Goal: Information Seeking & Learning: Learn about a topic

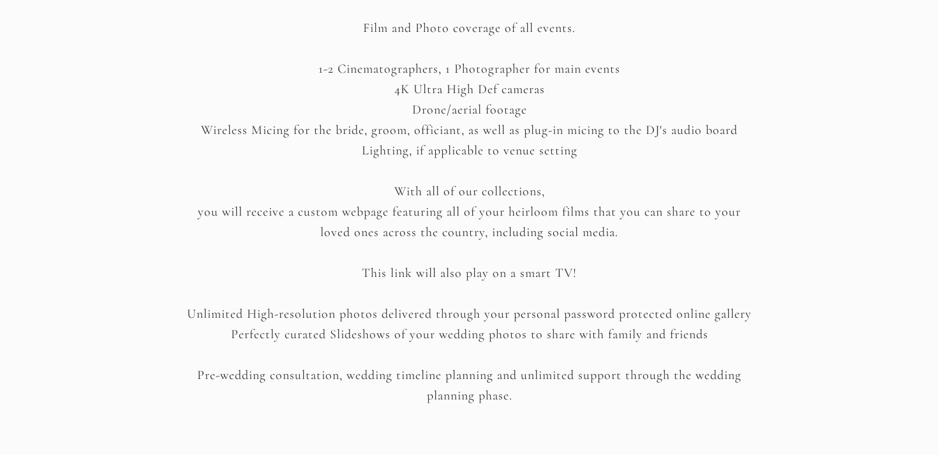
scroll to position [1811, 0]
click at [389, 73] on p "Film and Photo coverage of all events. 1-2 Cinematographers, 1 Photographer for…" at bounding box center [469, 190] width 576 height 341
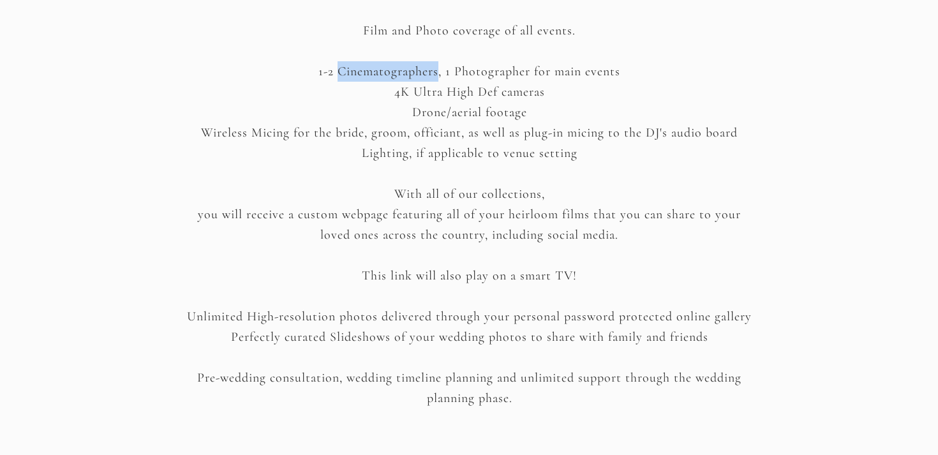
click at [389, 73] on p "Film and Photo coverage of all events. 1-2 Cinematographers, 1 Photographer for…" at bounding box center [469, 190] width 576 height 341
click at [397, 94] on p "Film and Photo coverage of all events. 1-2 Cinematographers, 1 Photographer for…" at bounding box center [469, 190] width 576 height 341
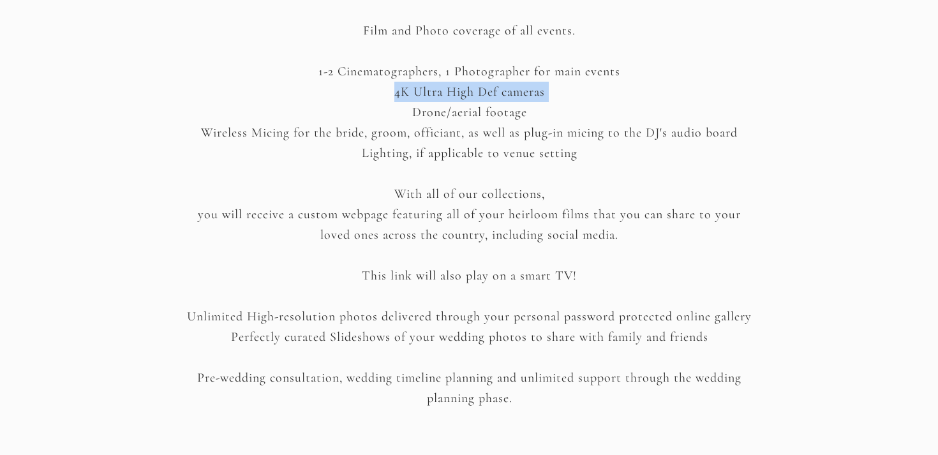
click at [397, 94] on p "Film and Photo coverage of all events. 1-2 Cinematographers, 1 Photographer for…" at bounding box center [469, 190] width 576 height 341
click at [407, 112] on p "Film and Photo coverage of all events. 1-2 Cinematographers, 1 Photographer for…" at bounding box center [469, 190] width 576 height 341
click at [381, 135] on p "Film and Photo coverage of all events. 1-2 Cinematographers, 1 Photographer for…" at bounding box center [469, 190] width 576 height 341
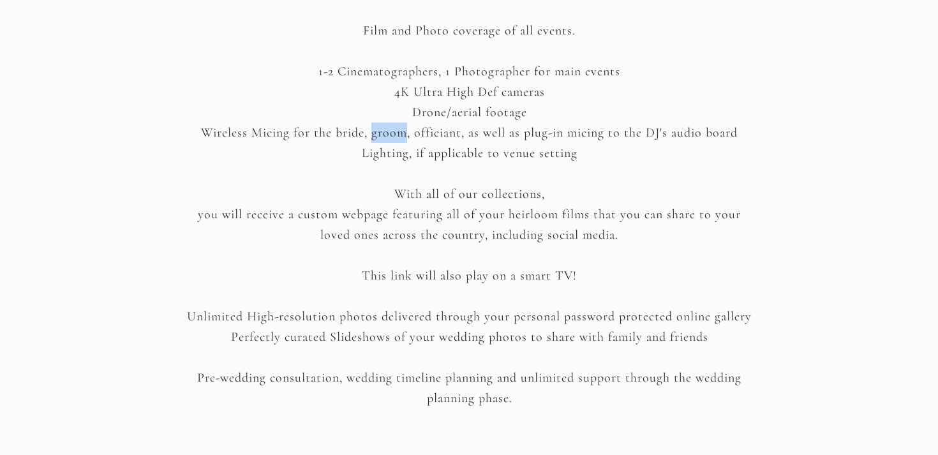
click at [381, 135] on p "Film and Photo coverage of all events. 1-2 Cinematographers, 1 Photographer for…" at bounding box center [469, 190] width 576 height 341
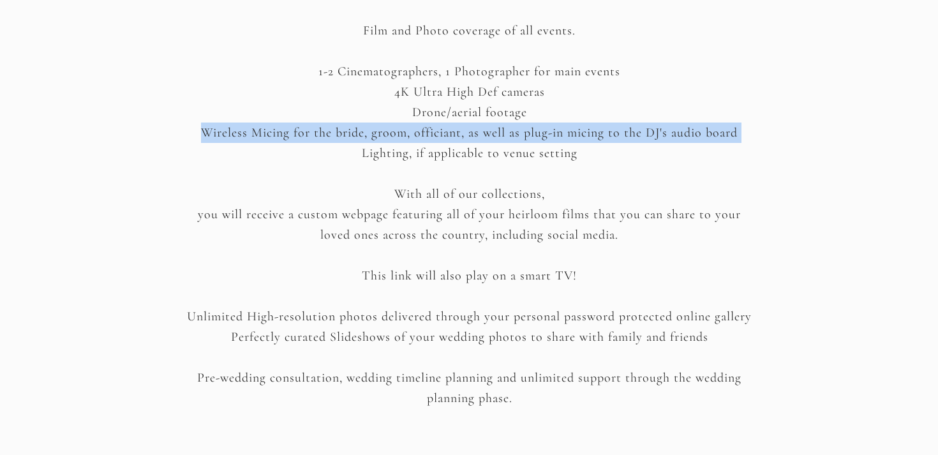
click at [381, 135] on p "Film and Photo coverage of all events. 1-2 Cinematographers, 1 Photographer for…" at bounding box center [469, 190] width 576 height 341
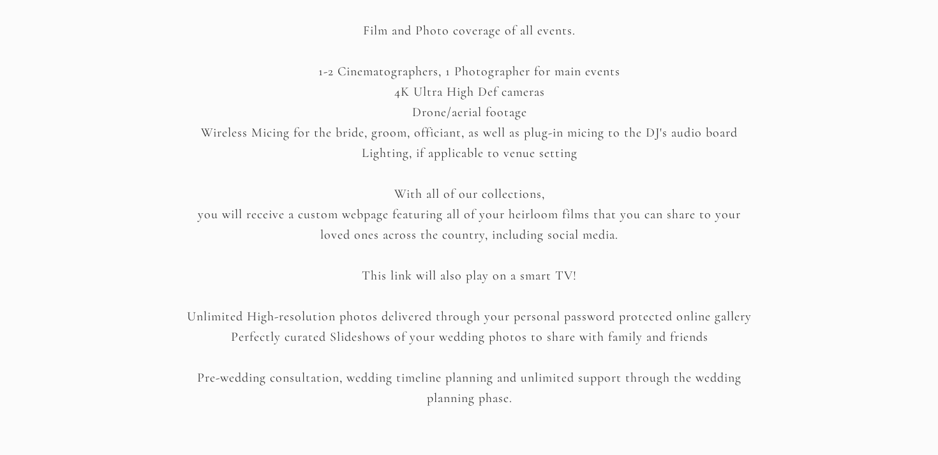
click at [380, 152] on p "Film and Photo coverage of all events. 1-2 Cinematographers, 1 Photographer for…" at bounding box center [469, 190] width 576 height 341
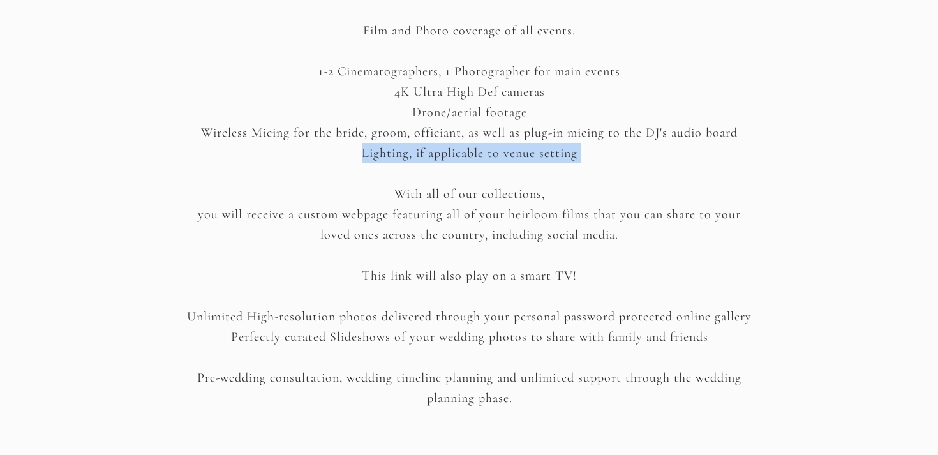
click at [380, 152] on p "Film and Photo coverage of all events. 1-2 Cinematographers, 1 Photographer for…" at bounding box center [469, 190] width 576 height 341
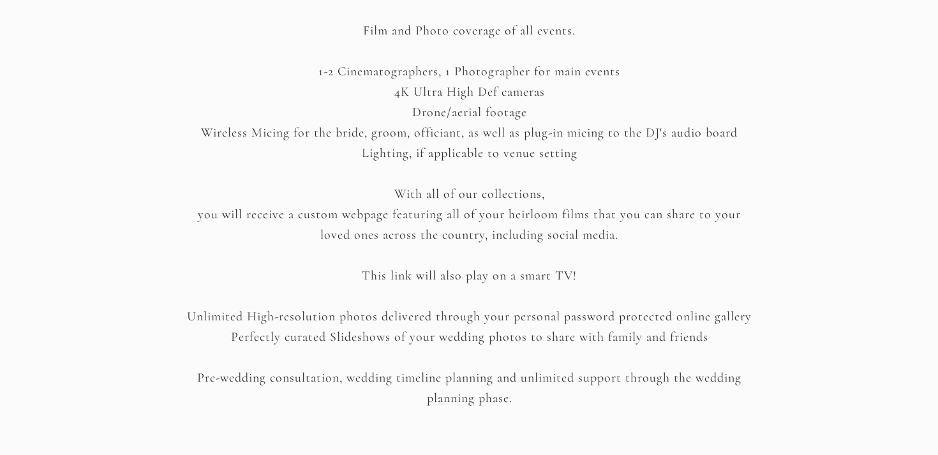
click at [433, 270] on p "Film and Photo coverage of all events. 1-2 Cinematographers, 1 Photographer for…" at bounding box center [469, 190] width 576 height 341
click at [416, 219] on p "Film and Photo coverage of all events. 1-2 Cinematographers, 1 Photographer for…" at bounding box center [469, 190] width 576 height 341
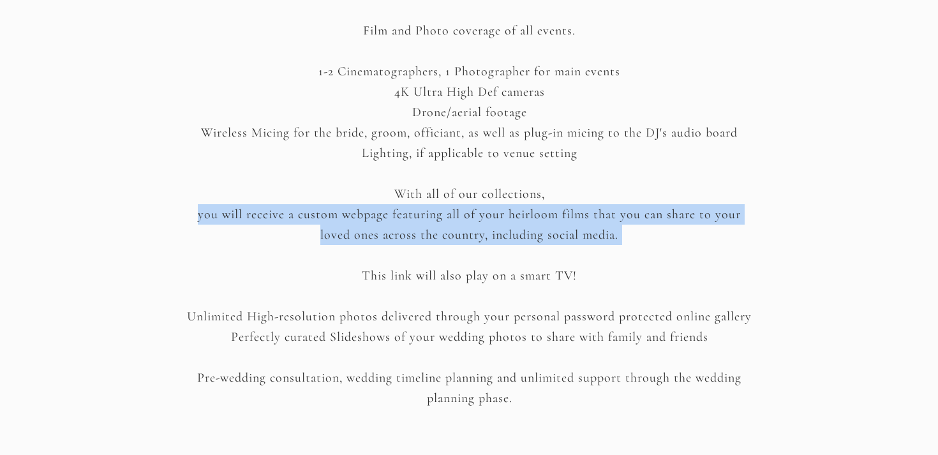
click at [416, 219] on p "Film and Photo coverage of all events. 1-2 Cinematographers, 1 Photographer for…" at bounding box center [469, 190] width 576 height 341
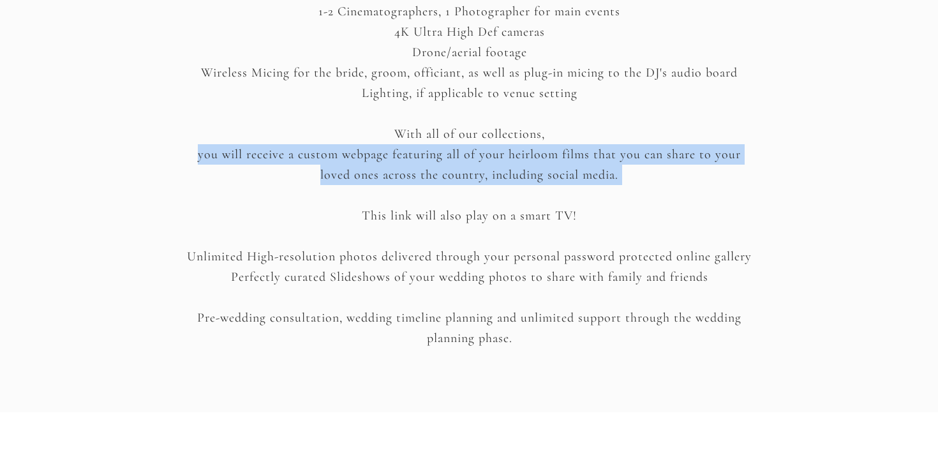
scroll to position [1871, 0]
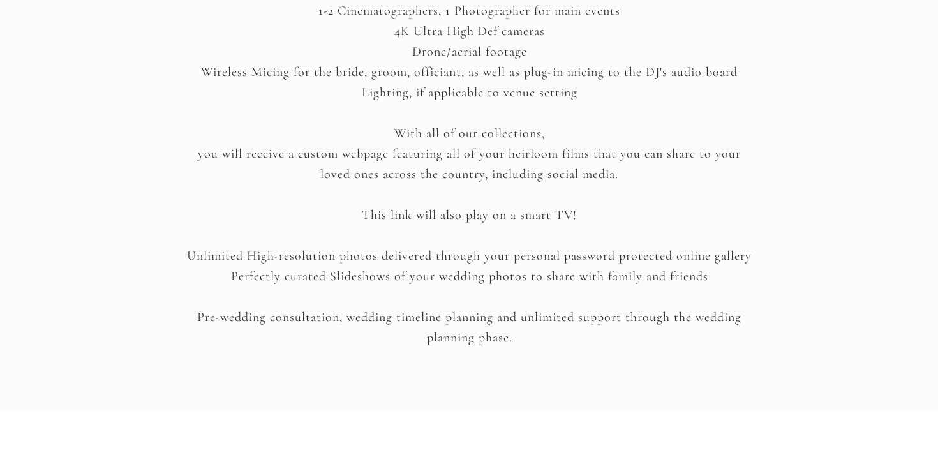
click at [437, 284] on p "Film and Photo coverage of all events. 1-2 Cinematographers, 1 Photographer for…" at bounding box center [469, 130] width 576 height 341
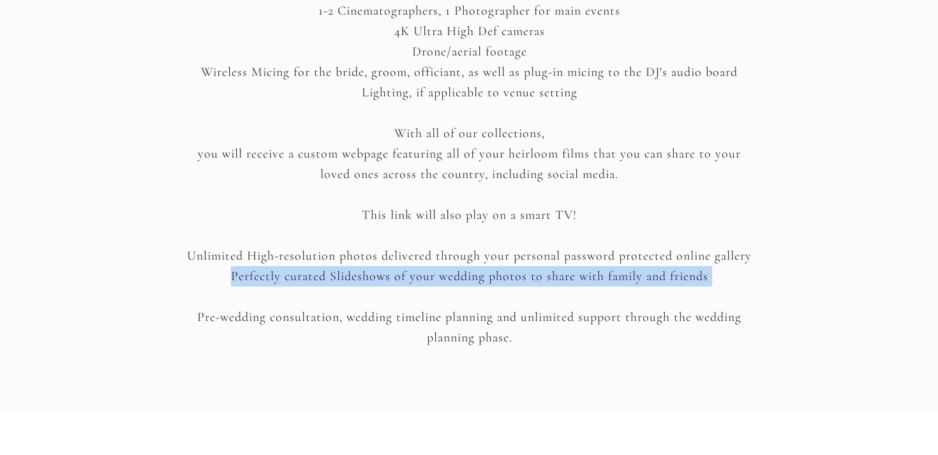
click at [437, 284] on p "Film and Photo coverage of all events. 1-2 Cinematographers, 1 Photographer for…" at bounding box center [469, 130] width 576 height 341
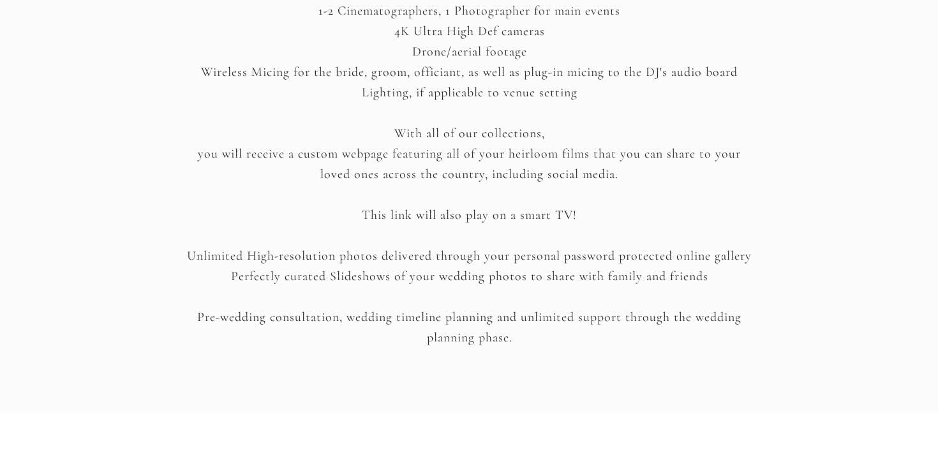
click at [435, 261] on p "Film and Photo coverage of all events. 1-2 Cinematographers, 1 Photographer for…" at bounding box center [469, 130] width 576 height 341
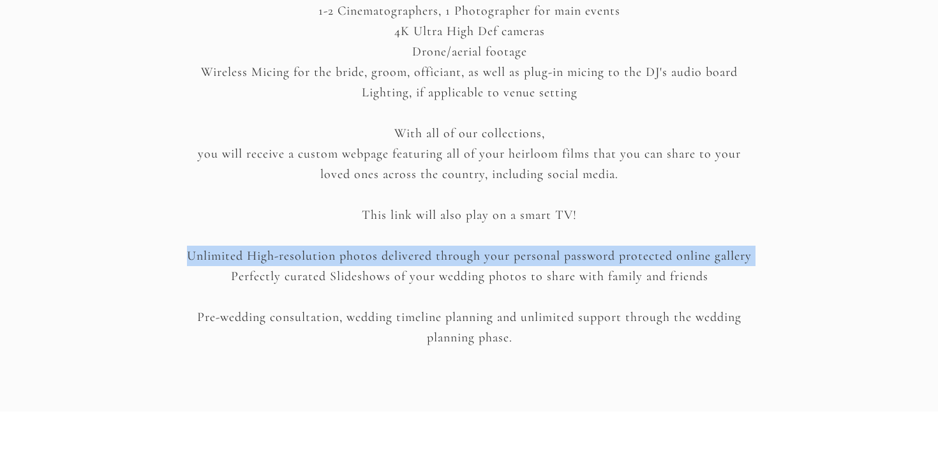
click at [435, 261] on p "Film and Photo coverage of all events. 1-2 Cinematographers, 1 Photographer for…" at bounding box center [469, 130] width 576 height 341
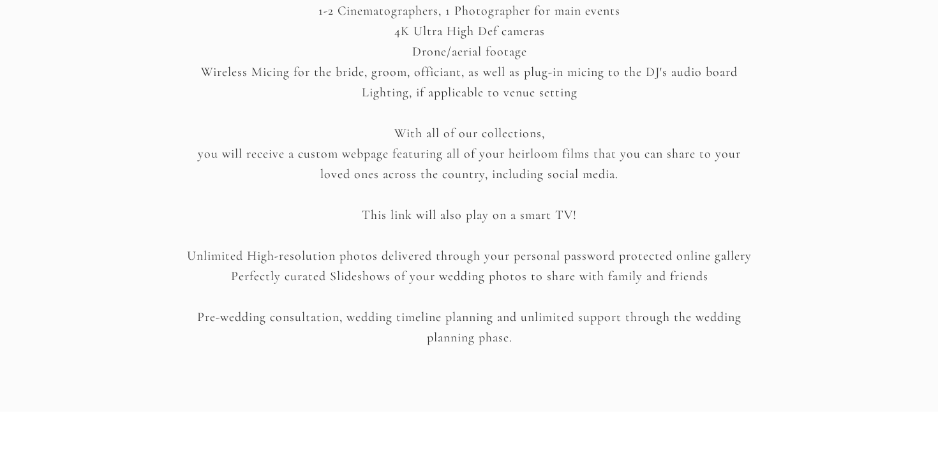
click at [435, 278] on p "Film and Photo coverage of all events. 1-2 Cinematographers, 1 Photographer for…" at bounding box center [469, 130] width 576 height 341
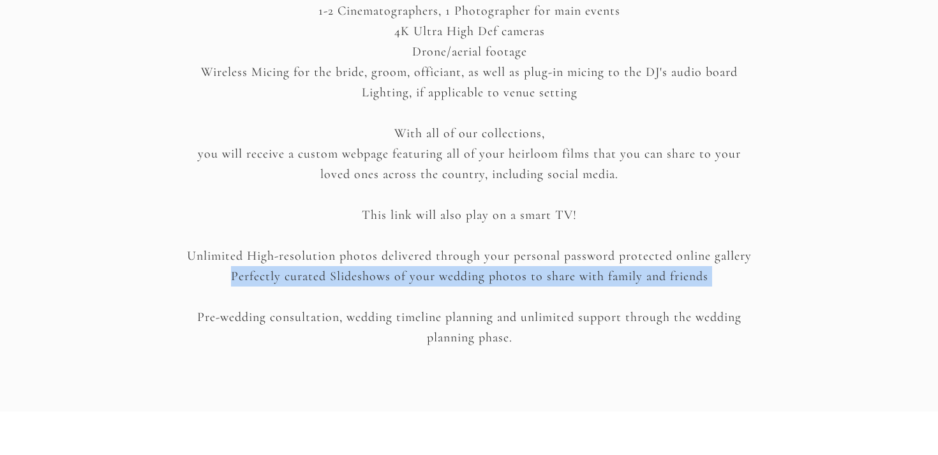
click at [435, 278] on p "Film and Photo coverage of all events. 1-2 Cinematographers, 1 Photographer for…" at bounding box center [469, 130] width 576 height 341
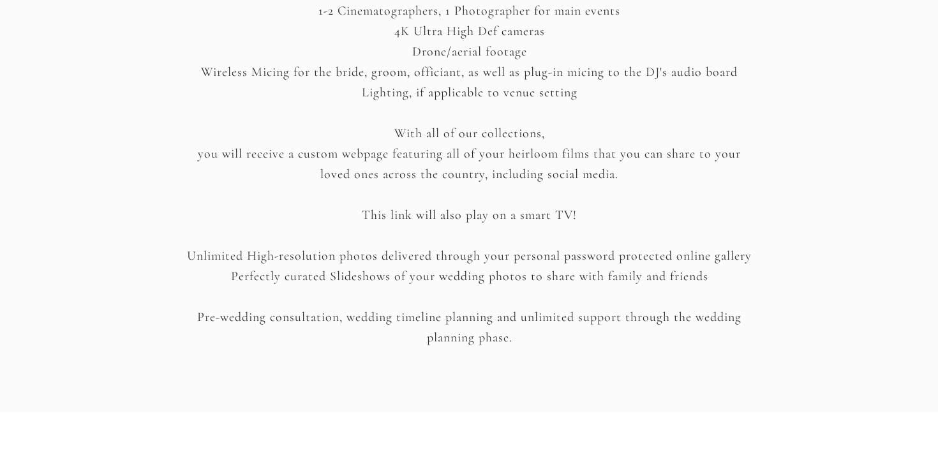
click at [437, 301] on p "Film and Photo coverage of all events. 1-2 Cinematographers, 1 Photographer for…" at bounding box center [469, 130] width 576 height 341
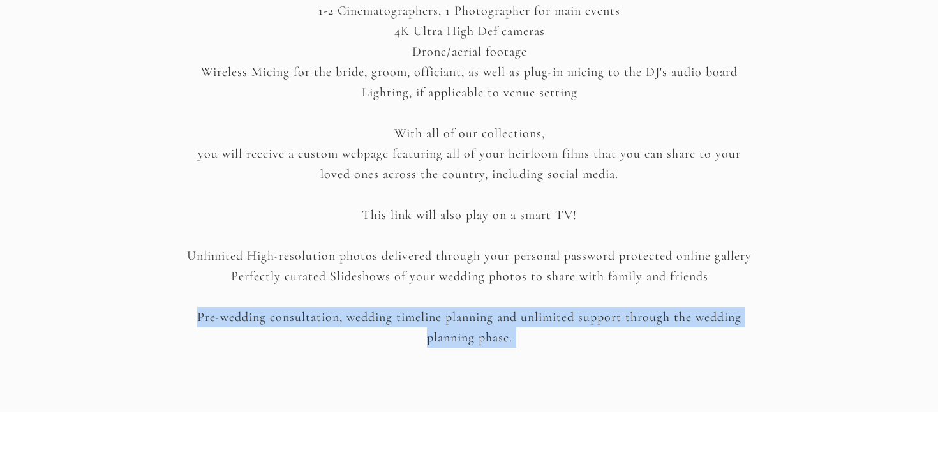
click at [437, 301] on p "Film and Photo coverage of all events. 1-2 Cinematographers, 1 Photographer for…" at bounding box center [469, 130] width 576 height 341
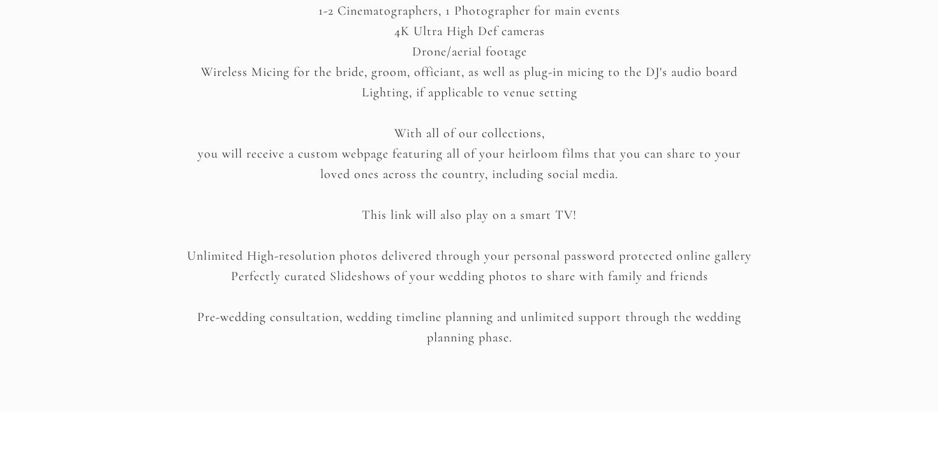
click at [462, 382] on div "Prithi Hirannya Your Personalised quote for [DATE] AROHÀ & CW STORIES Prithi Hi…" at bounding box center [469, 211] width 938 height 4165
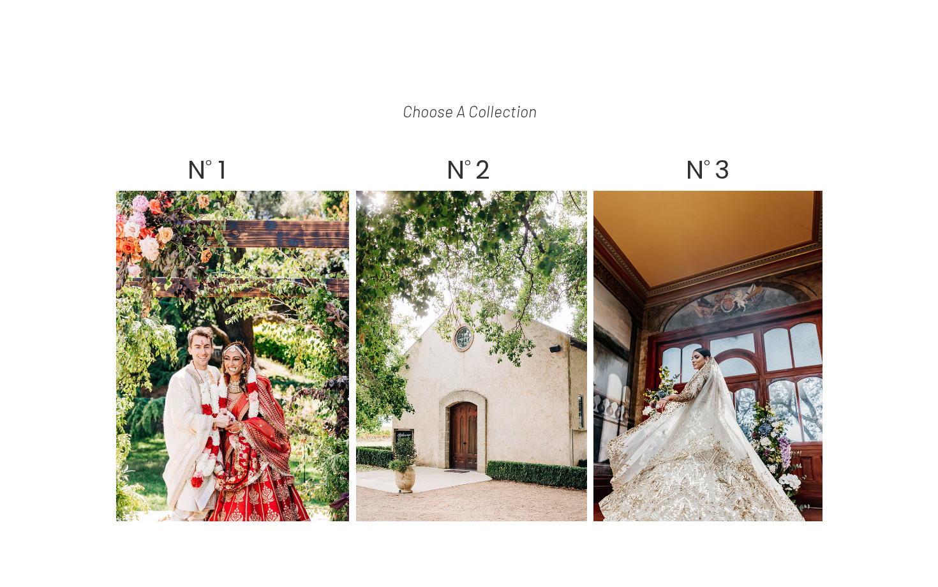
scroll to position [2420, 0]
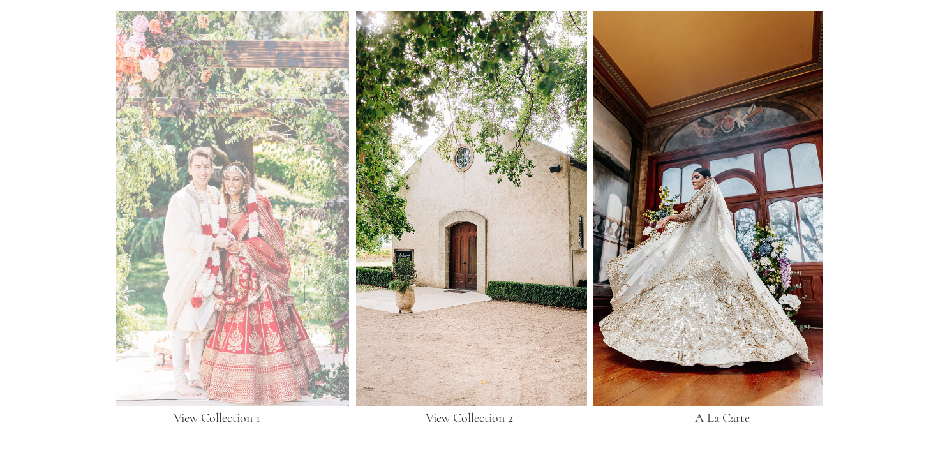
click at [230, 206] on div at bounding box center [232, 208] width 233 height 395
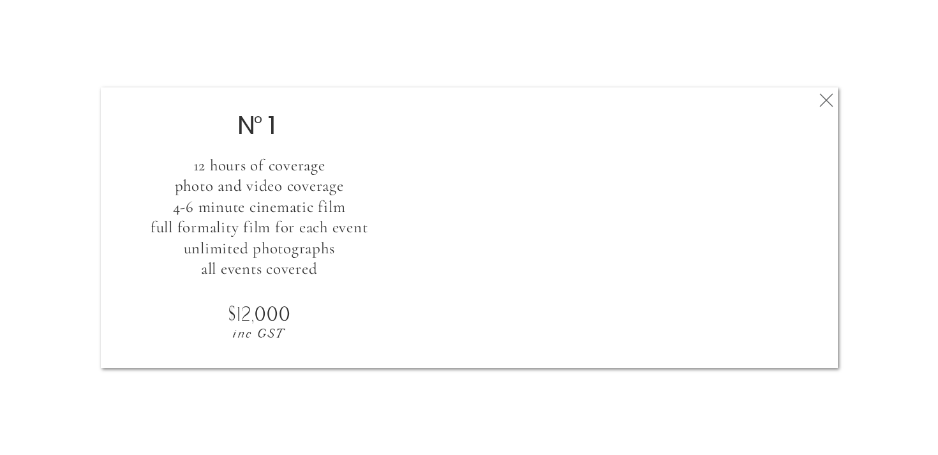
click at [828, 101] on icon at bounding box center [826, 100] width 23 height 26
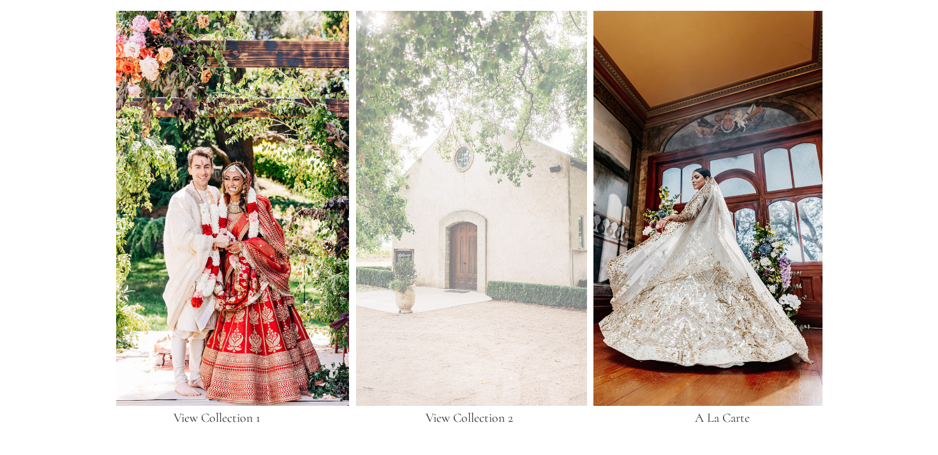
click at [473, 114] on div at bounding box center [471, 208] width 231 height 395
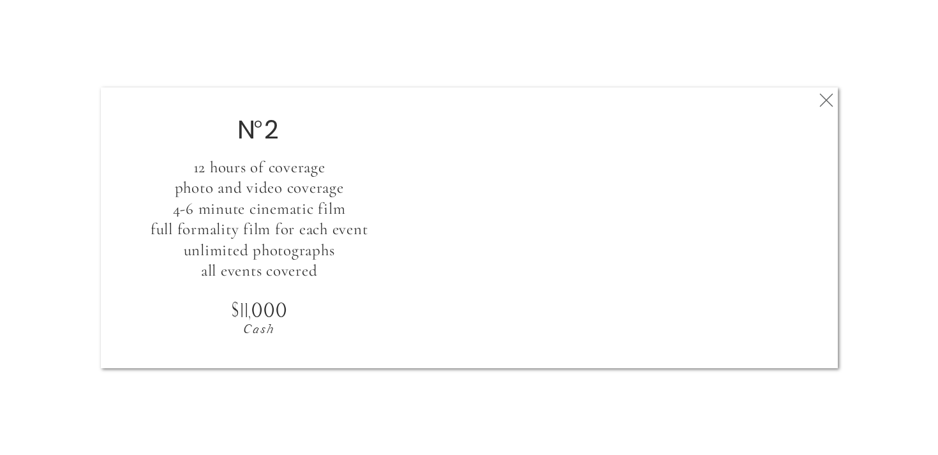
click at [833, 107] on icon at bounding box center [826, 100] width 23 height 26
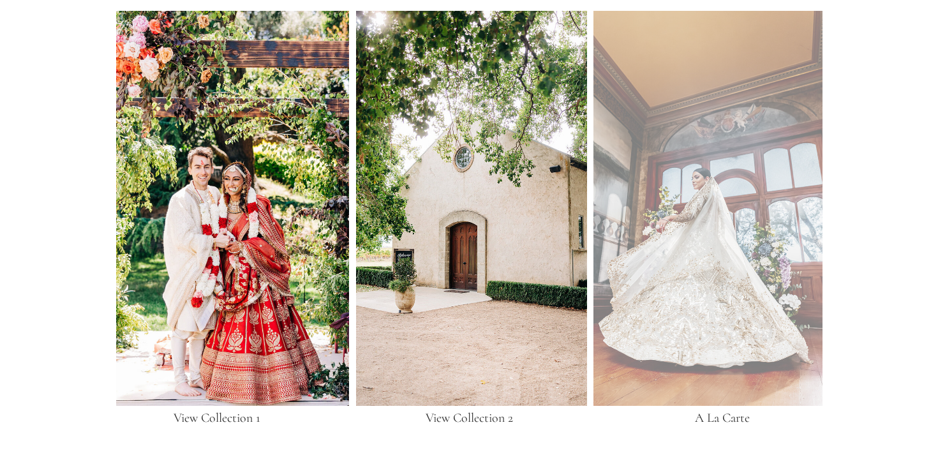
click at [706, 247] on div at bounding box center [707, 208] width 229 height 395
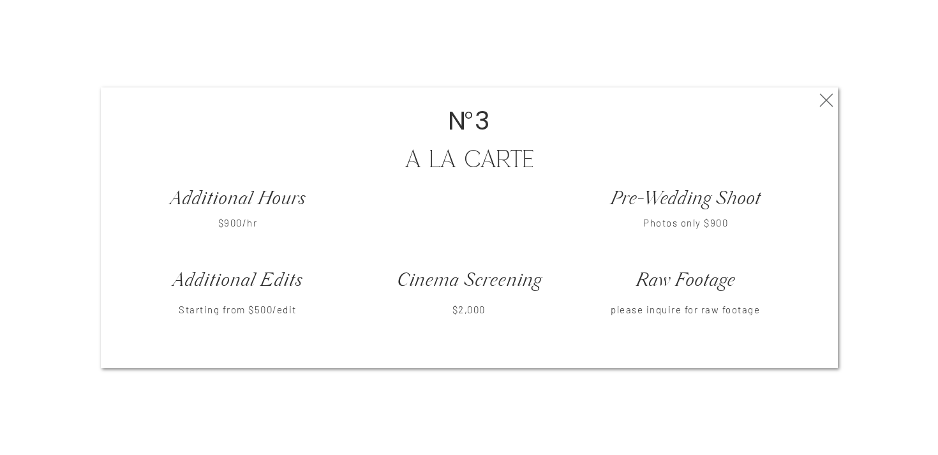
click at [827, 105] on icon at bounding box center [826, 100] width 23 height 26
